Goal: Navigation & Orientation: Locate item on page

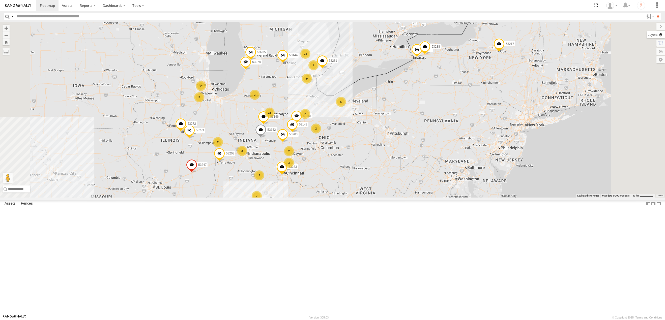
click at [663, 33] on label at bounding box center [656, 34] width 18 height 7
click at [0, 0] on span "Basemaps" at bounding box center [0, 0] width 0 height 0
click at [0, 0] on span "Satellite + Roadmap" at bounding box center [0, 0] width 0 height 0
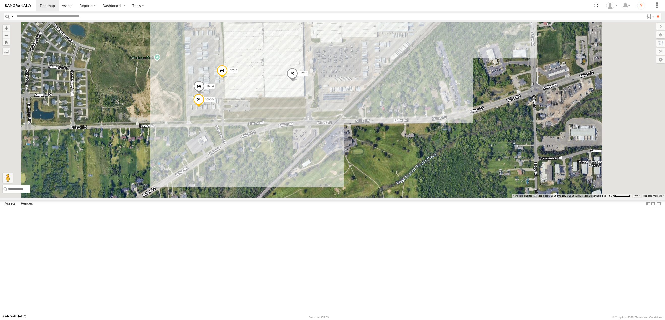
drag, startPoint x: 308, startPoint y: 152, endPoint x: 297, endPoint y: 186, distance: 35.4
click at [297, 186] on div "53149 53247 53233 53217 53208 53281 53248 53144 53271 53272 53151 53203 53148 5…" at bounding box center [332, 110] width 665 height 176
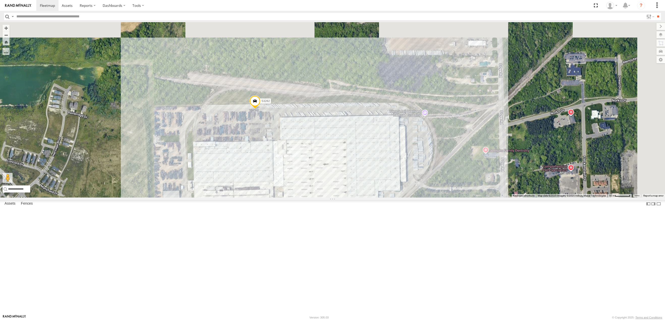
drag, startPoint x: 417, startPoint y: 136, endPoint x: 387, endPoint y: 312, distance: 179.1
click at [387, 198] on div "53149 53247 53233 53217 53208 53281 53248 53144 53271 53272 53151 53203 53148 5…" at bounding box center [332, 110] width 665 height 176
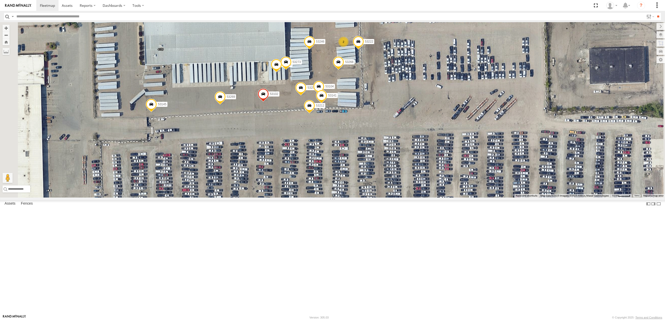
drag, startPoint x: 268, startPoint y: 173, endPoint x: 310, endPoint y: 133, distance: 58.2
click at [310, 133] on div "53149 53247 53233 53217 53208 53281 53248 53144 53271 53151 53250 53203 53221 5…" at bounding box center [332, 110] width 665 height 176
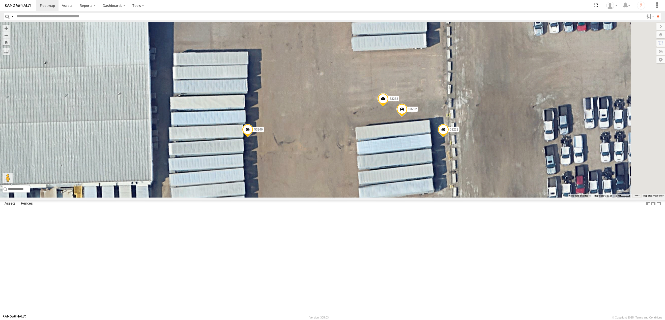
drag, startPoint x: 454, startPoint y: 89, endPoint x: 429, endPoint y: 229, distance: 142.0
click at [429, 198] on div "53149 53247 53233 53217 53208 53281 53248 53144 53271 53151 53250 53203 53221 5…" at bounding box center [332, 110] width 665 height 176
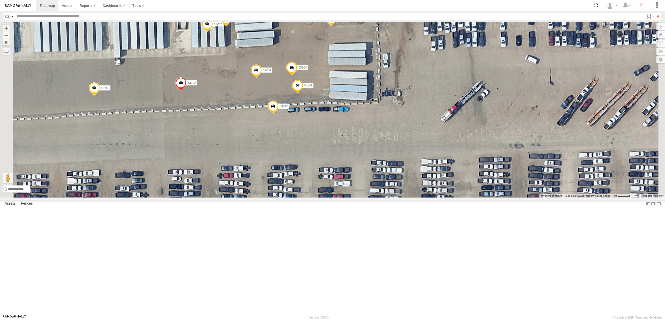
drag, startPoint x: 301, startPoint y: 152, endPoint x: 325, endPoint y: 148, distance: 24.8
click at [325, 148] on div "53149 53247 53233 53217 53208 53248 53144 53221 53150 53240 53281 53235 53204 5…" at bounding box center [332, 110] width 665 height 176
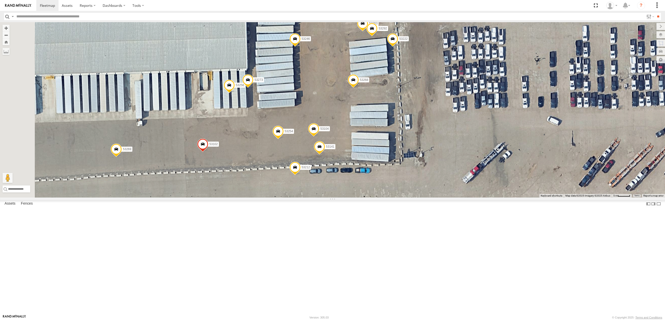
drag, startPoint x: 407, startPoint y: 136, endPoint x: 429, endPoint y: 198, distance: 66.8
click at [429, 198] on div "53149 53247 53233 53217 53208 53248 53144 53221 53150 53240 53281 53235 53204 5…" at bounding box center [332, 110] width 665 height 176
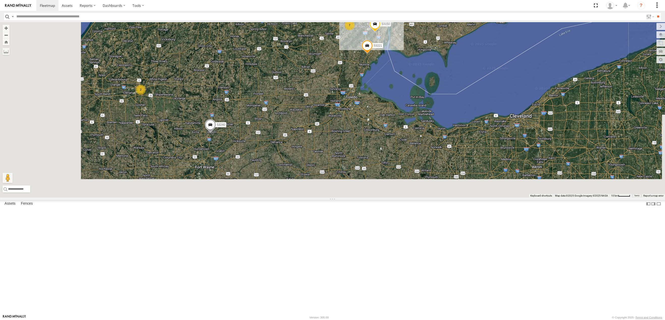
drag, startPoint x: 266, startPoint y: 241, endPoint x: 347, endPoint y: 71, distance: 188.4
click at [347, 71] on div "53149 53247 53233 53217 53208 53248 53144 53221 53150 53240 53281 53235 2 21 7 …" at bounding box center [332, 110] width 665 height 176
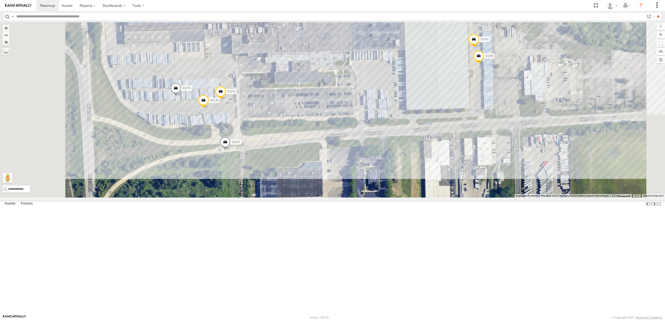
drag, startPoint x: 307, startPoint y: 169, endPoint x: 329, endPoint y: 158, distance: 23.7
click at [329, 158] on div "53240 53216 53262 53151 53233 53250 53203 53221 53148 53244 53278 53208 53150 5…" at bounding box center [332, 110] width 665 height 176
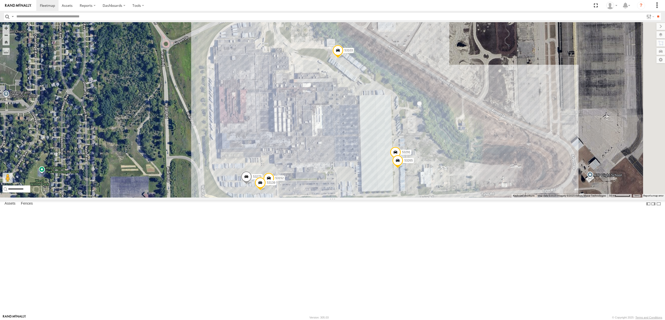
drag, startPoint x: 447, startPoint y: 135, endPoint x: 423, endPoint y: 219, distance: 87.1
click at [423, 198] on div "53240 53216 53262 53151 53233 53250 53203 53221 53148 53244 53278 53208 53150 5…" at bounding box center [332, 110] width 665 height 176
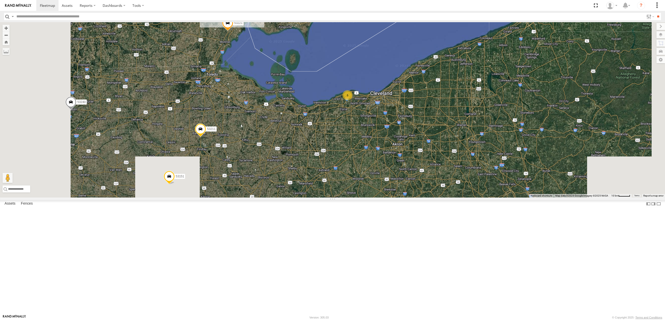
drag, startPoint x: 220, startPoint y: 259, endPoint x: 284, endPoint y: 117, distance: 156.3
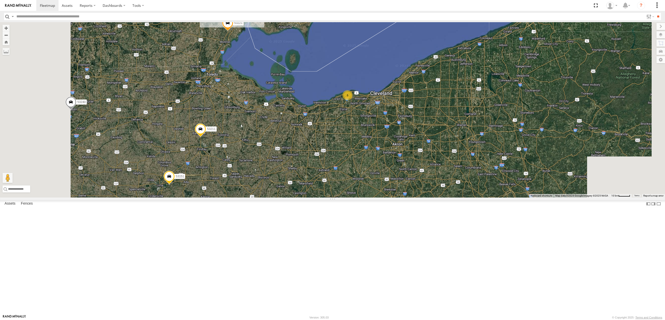
click at [284, 117] on div "53240 53216 53262 53151 53233 53250 53203 53221 53148 53244 53278 53208 53150 5…" at bounding box center [332, 110] width 665 height 176
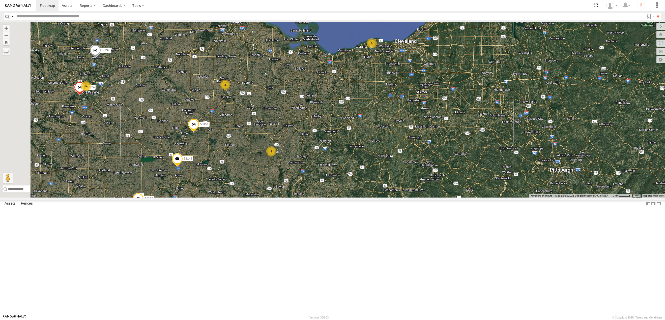
drag, startPoint x: 247, startPoint y: 289, endPoint x: 261, endPoint y: 247, distance: 44.5
click at [264, 198] on div "53240 53216 53262 53151 53233 53250 53203 53221 53148 53244 53278 53208 53150 5…" at bounding box center [332, 110] width 665 height 176
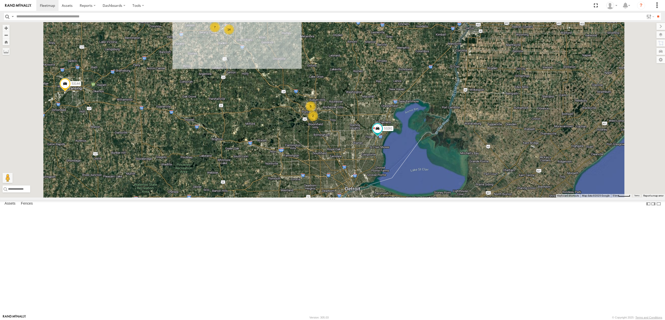
drag, startPoint x: 335, startPoint y: 101, endPoint x: 333, endPoint y: 170, distance: 69.7
click at [336, 173] on div "53247 53151 53233 53203 53148 53278 53208 53137 53281 53235 53288 53144 53271 5…" at bounding box center [332, 110] width 665 height 176
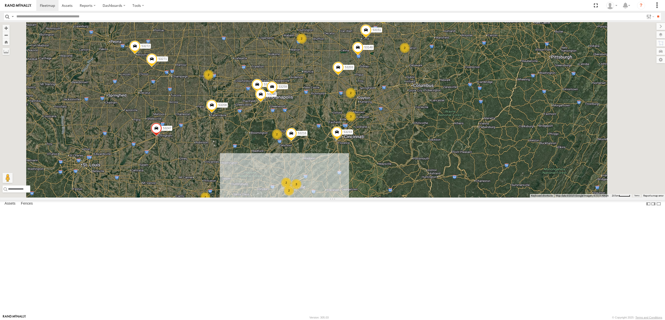
drag, startPoint x: 317, startPoint y: 169, endPoint x: 321, endPoint y: 185, distance: 16.9
click at [321, 185] on div "53149 53247 53233 53217 53208 53248 53144 53271 53272 53151 53203 53148 53278 5…" at bounding box center [332, 110] width 665 height 176
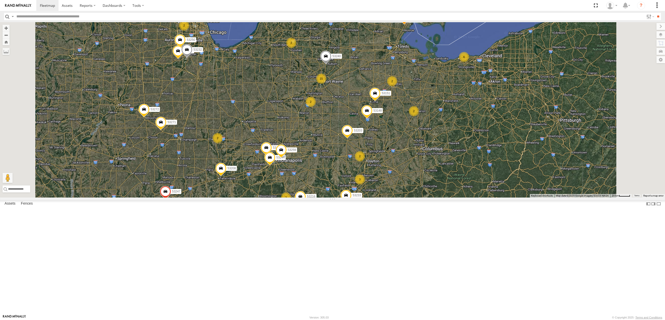
click at [304, 161] on div "53149 53247 53233 53217 53208 53248 53144 53271 53272 53151 53203 53148 53278 5…" at bounding box center [332, 110] width 665 height 176
